Goal: Book appointment/travel/reservation

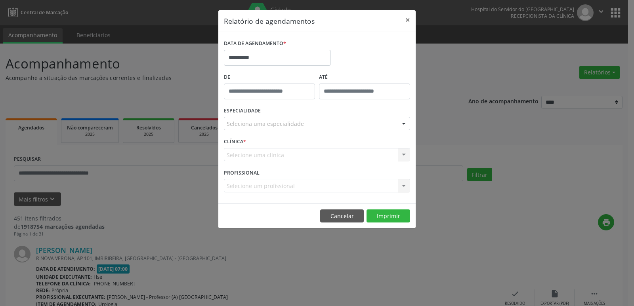
select select "*"
click at [240, 57] on input "**********" at bounding box center [277, 58] width 107 height 16
click at [0, 0] on span "8" at bounding box center [0, 0] width 0 height 0
type input "**********"
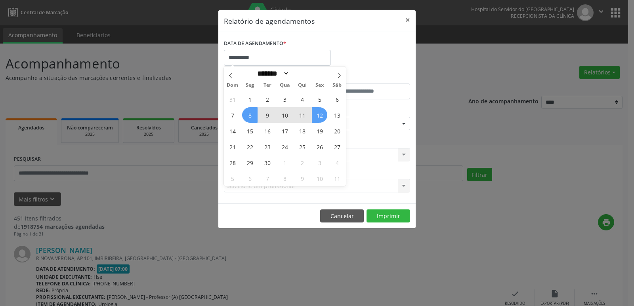
drag, startPoint x: 250, startPoint y: 115, endPoint x: 317, endPoint y: 118, distance: 67.4
click at [317, 118] on div "31 1 2 3 4 5 6 7 8 9 10 11 12 13 14 15 16 17 18 19 20 21 22 23 24 25 26 27 28 2…" at bounding box center [285, 138] width 122 height 95
click at [315, 116] on span "12" at bounding box center [319, 114] width 15 height 15
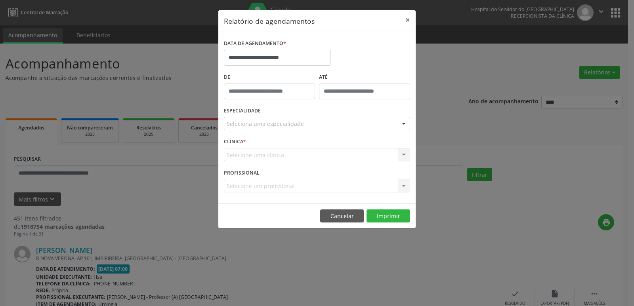
click at [402, 123] on div at bounding box center [404, 123] width 12 height 13
click at [403, 123] on div at bounding box center [404, 123] width 12 height 13
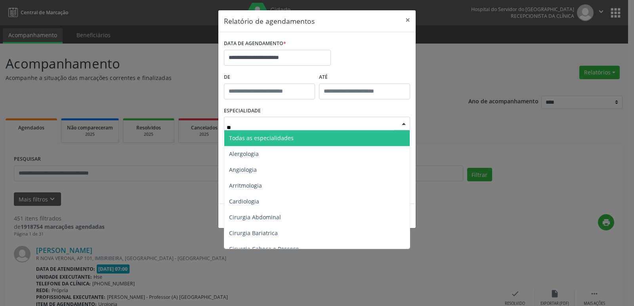
type input "***"
click at [244, 127] on input "***" at bounding box center [310, 128] width 167 height 16
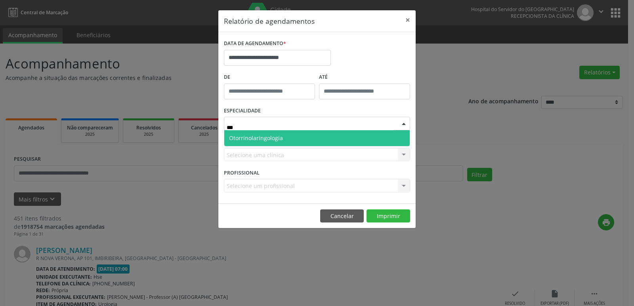
click at [256, 141] on span "Otorrinolaringologia" at bounding box center [256, 138] width 54 height 8
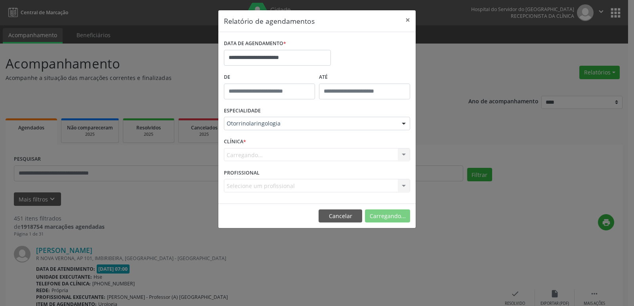
click at [260, 141] on div "CLÍNICA * [GEOGRAPHIC_DATA]... Nenhum resultado encontrado para: " " Não há nen…" at bounding box center [317, 151] width 190 height 31
click at [404, 154] on div "Carregando... Nenhum resultado encontrado para: " " Não há nenhuma opção para s…" at bounding box center [317, 154] width 186 height 13
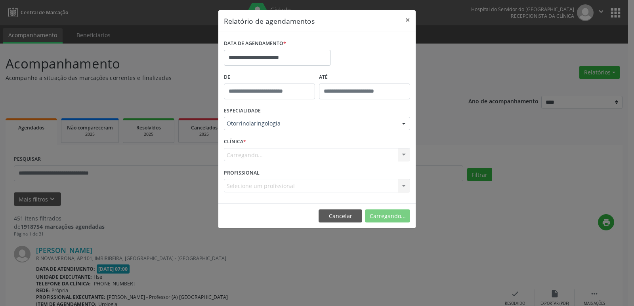
click at [404, 154] on div at bounding box center [404, 155] width 12 height 13
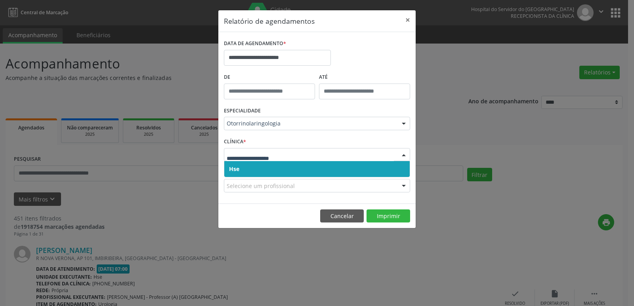
click at [262, 174] on span "Hse" at bounding box center [316, 169] width 185 height 16
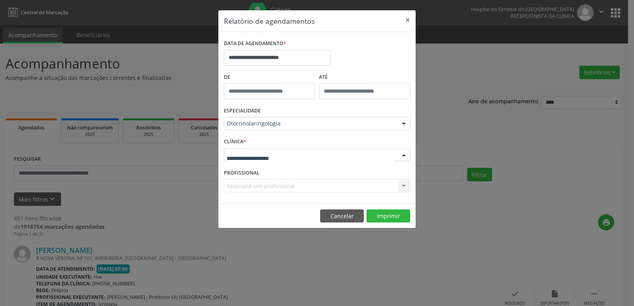
click at [406, 155] on div at bounding box center [404, 155] width 12 height 13
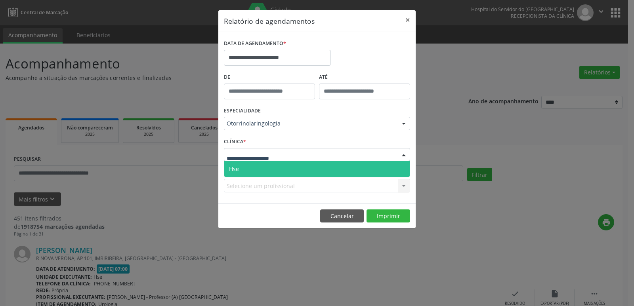
click at [288, 171] on span "Hse" at bounding box center [316, 169] width 185 height 16
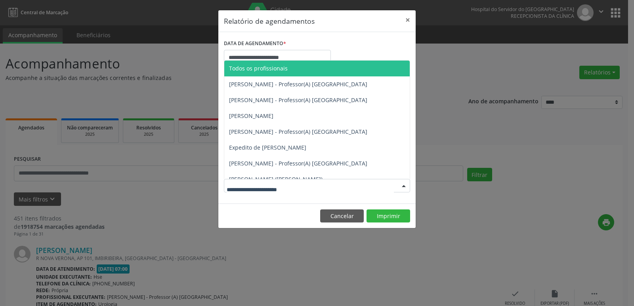
click at [405, 183] on div at bounding box center [404, 186] width 12 height 13
click at [403, 185] on div at bounding box center [404, 186] width 12 height 13
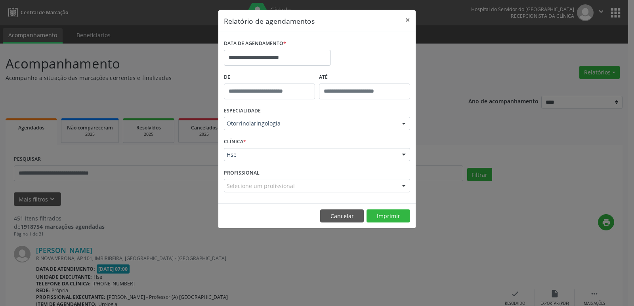
click at [403, 185] on div at bounding box center [404, 186] width 12 height 13
click at [388, 214] on button "Imprimir" at bounding box center [389, 216] width 44 height 13
click at [409, 19] on button "×" at bounding box center [408, 19] width 16 height 19
